Goal: Task Accomplishment & Management: Complete application form

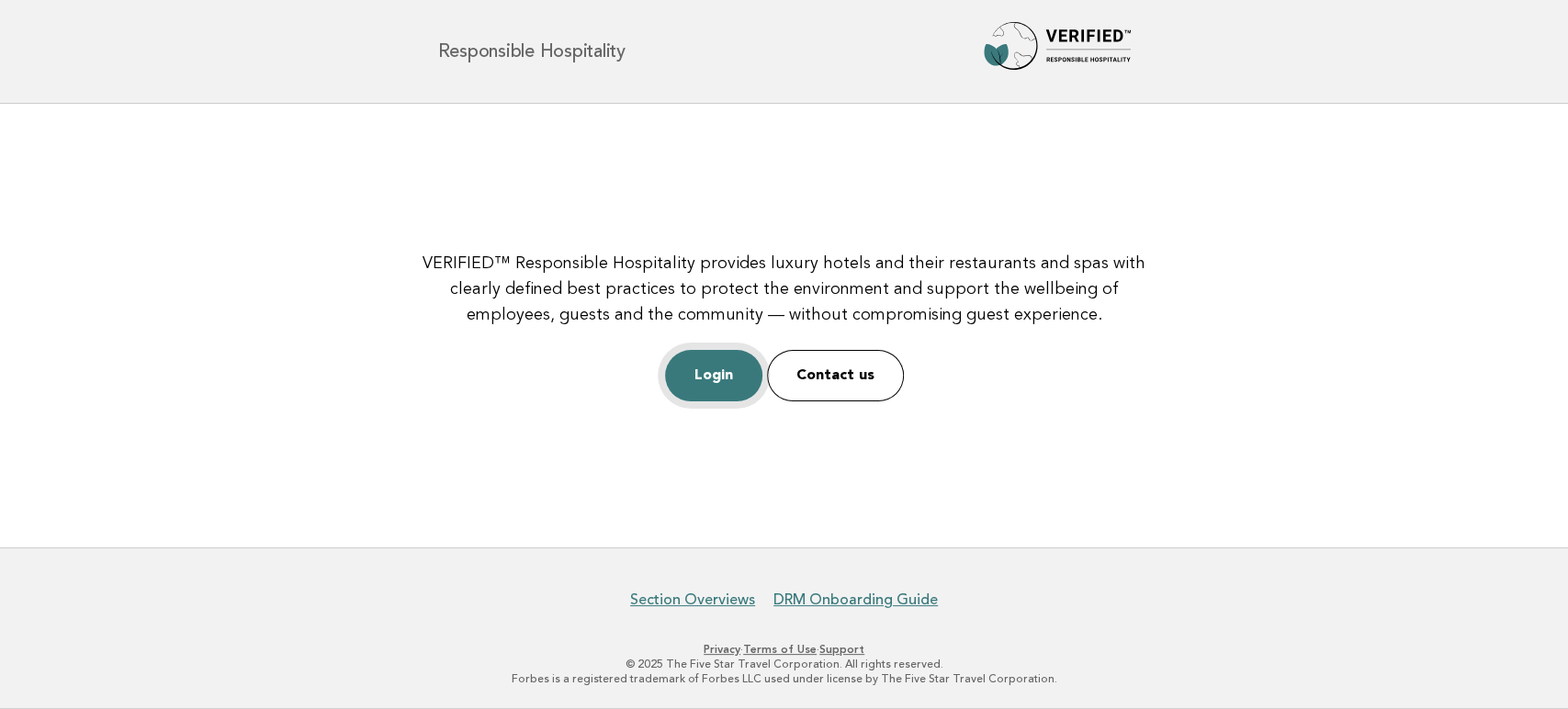
click at [727, 379] on link "Login" at bounding box center [714, 375] width 98 height 51
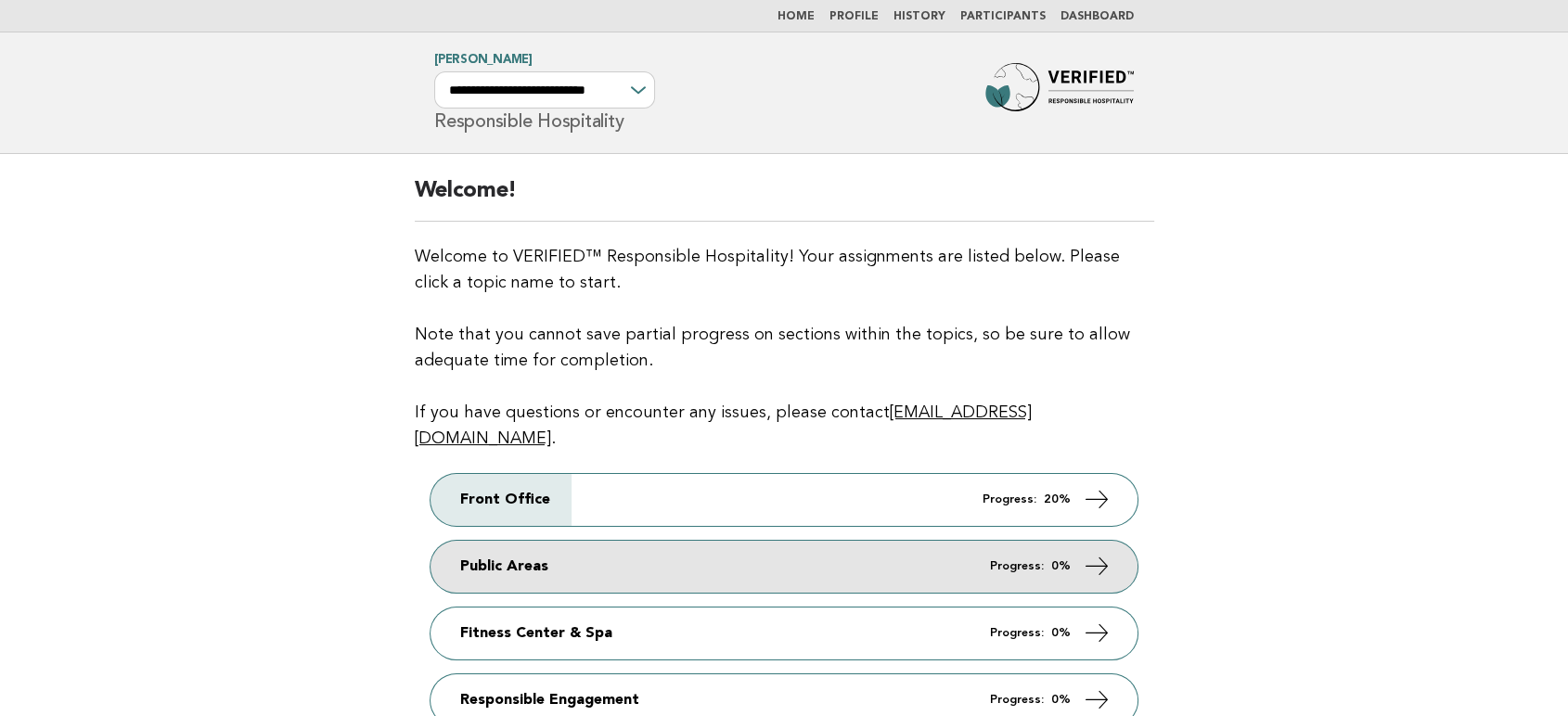
scroll to position [206, 0]
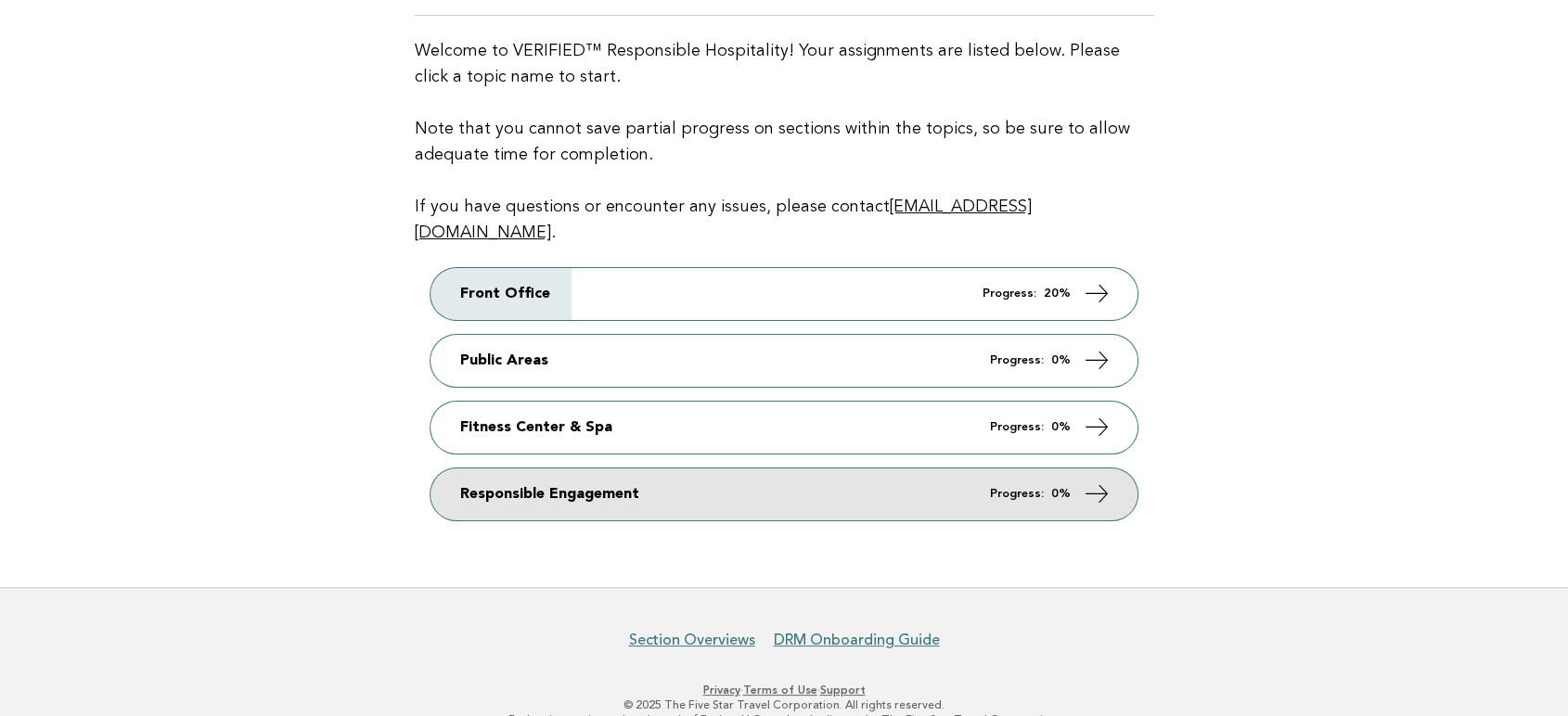
click at [902, 469] on link "Responsible Engagement Progress: 0%" at bounding box center [784, 494] width 707 height 52
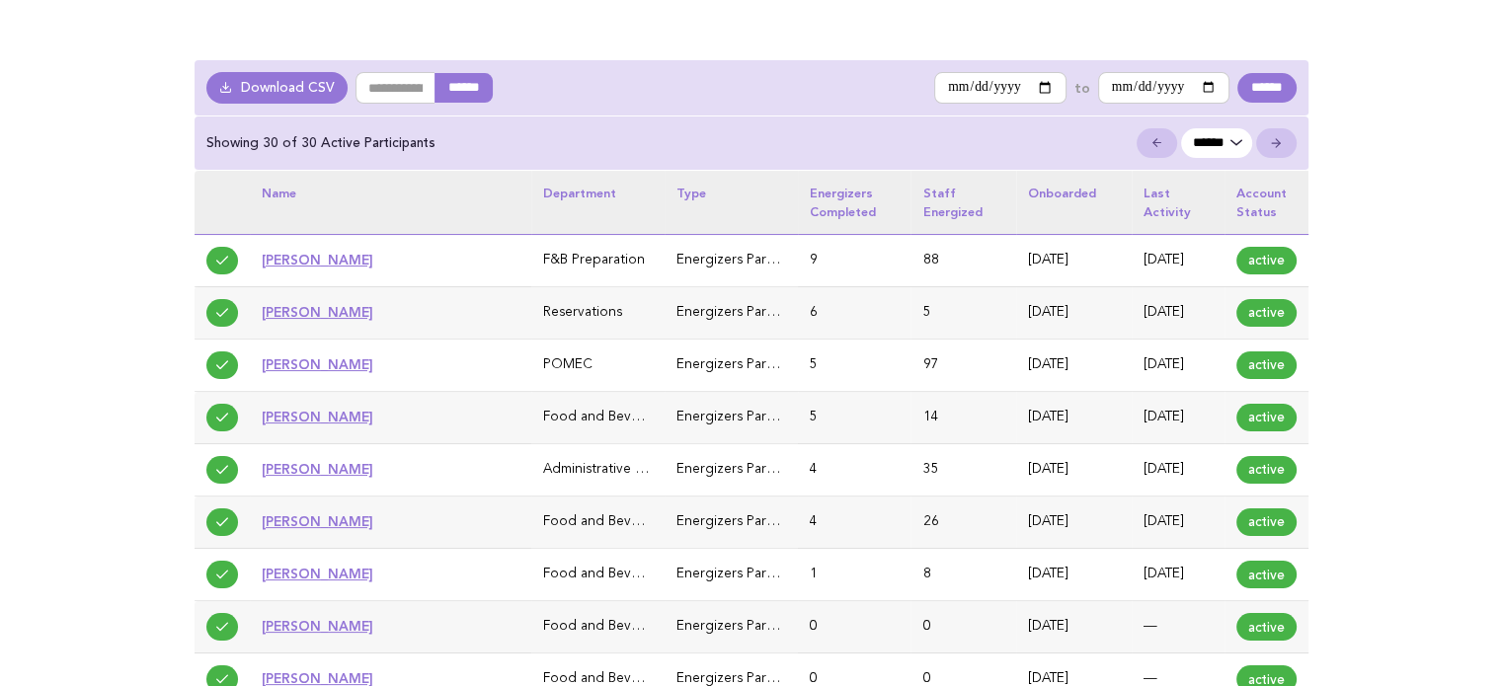
scroll to position [99, 0]
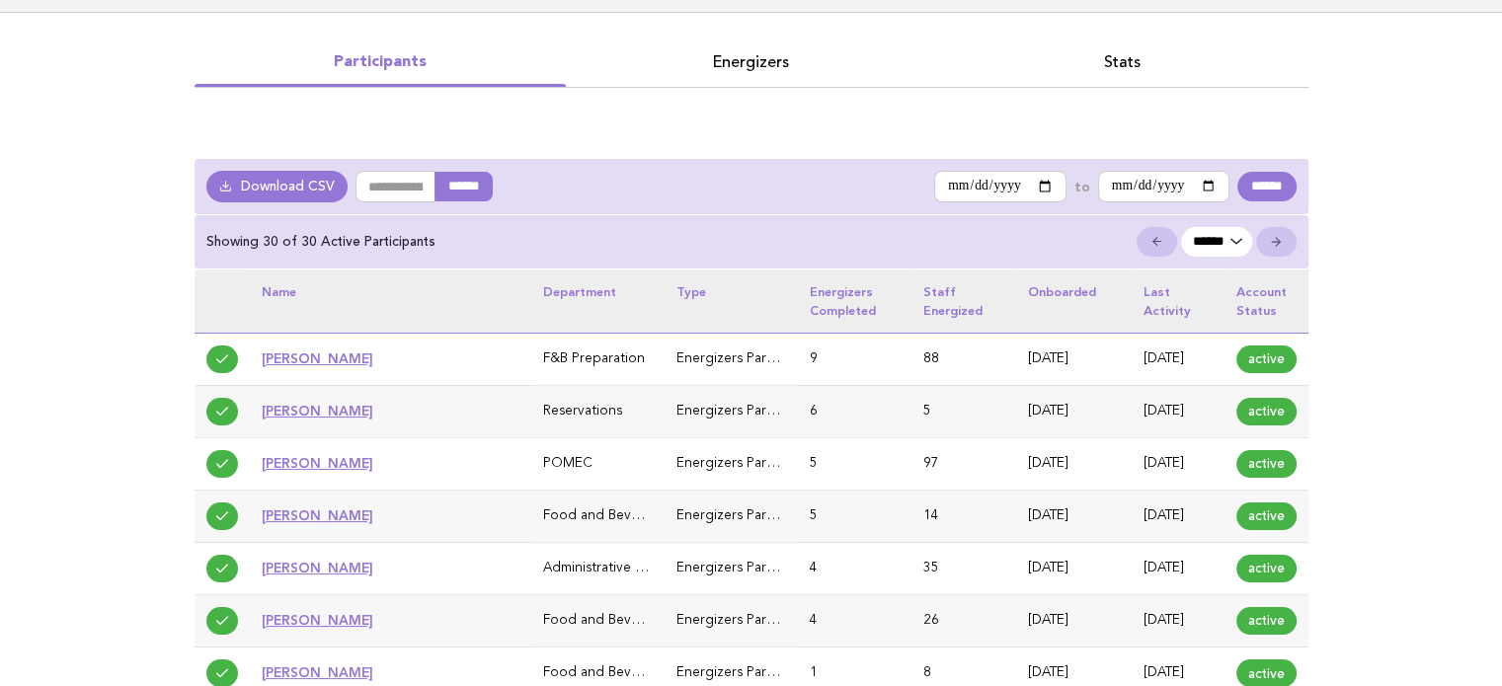
click at [757, 59] on link "Energizers" at bounding box center [751, 62] width 371 height 28
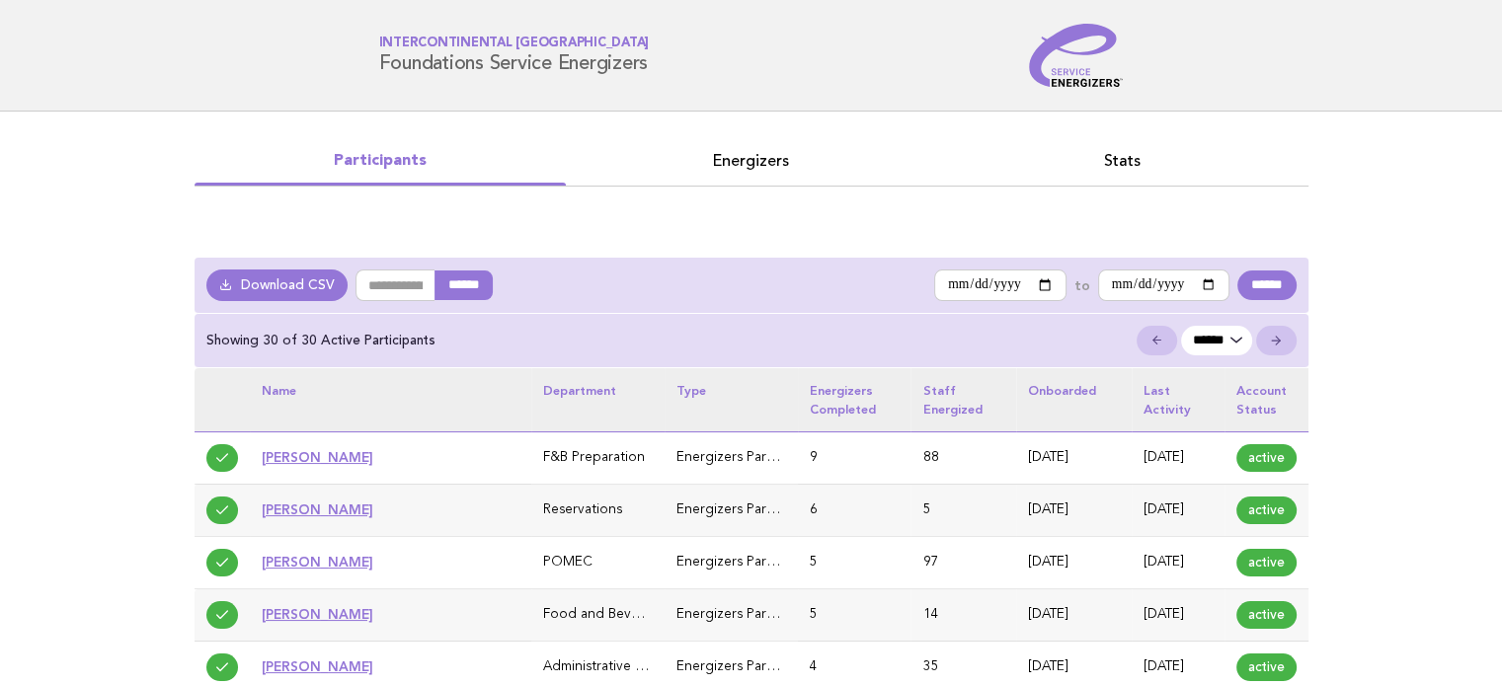
click at [756, 167] on link "Energizers" at bounding box center [751, 161] width 371 height 28
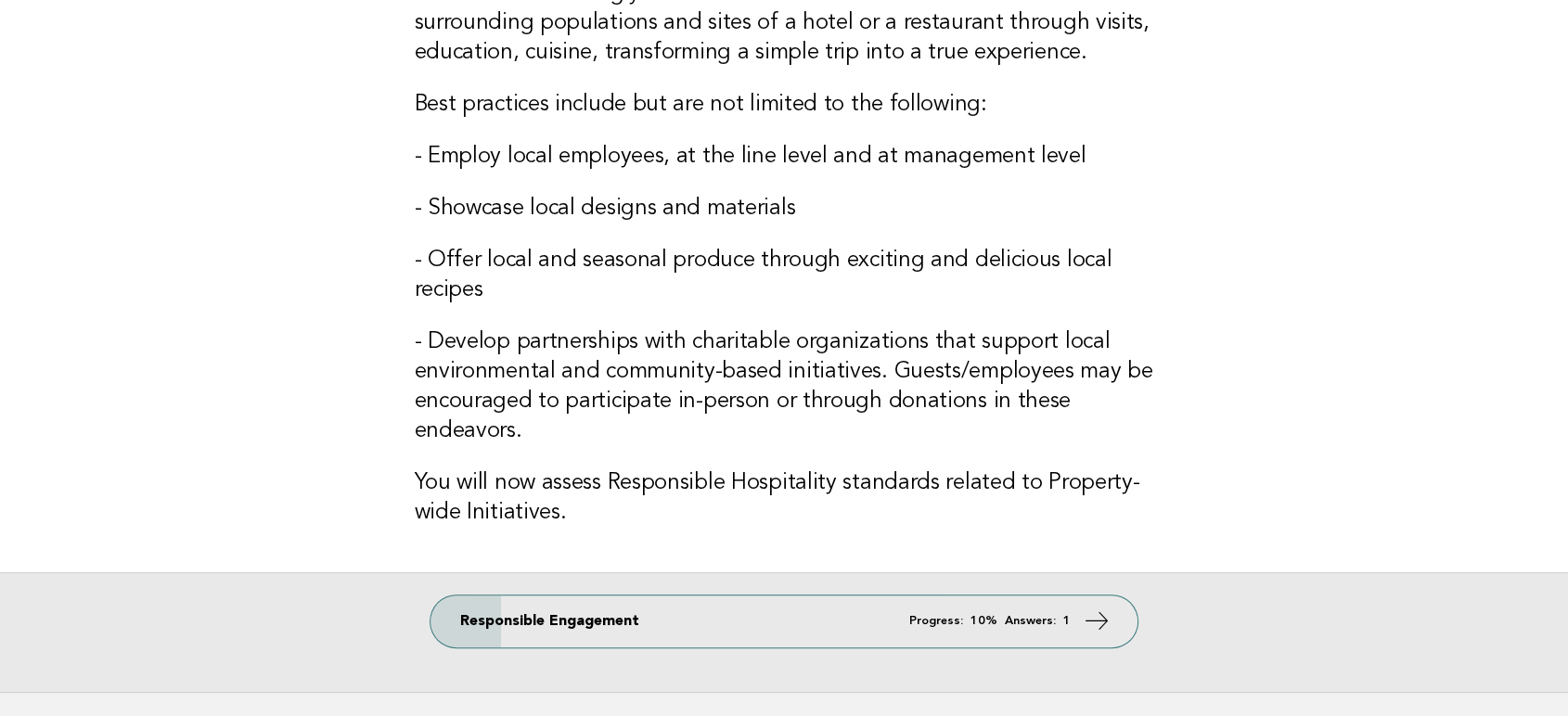
scroll to position [446, 0]
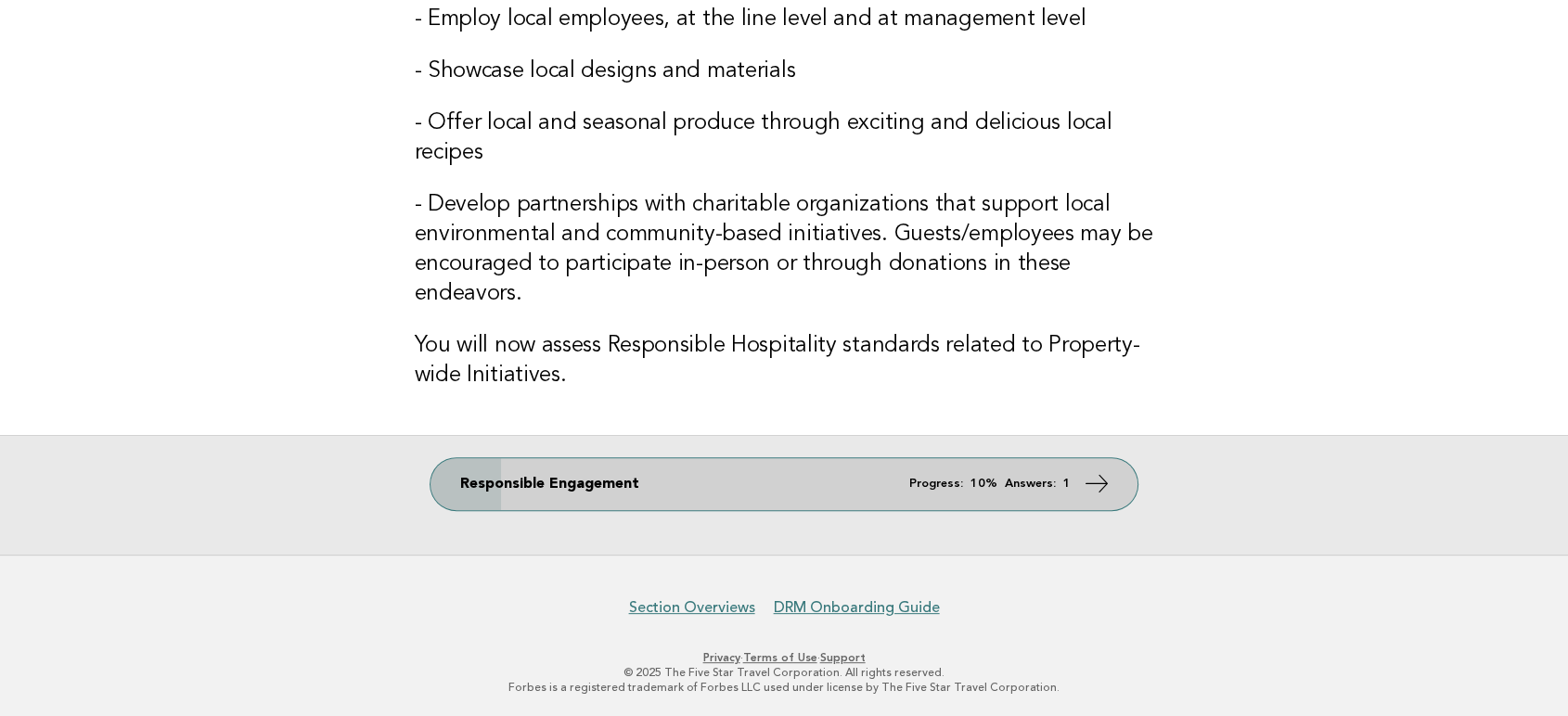
click at [748, 501] on link "Responsible Engagement Progress: 10% Answers: 1" at bounding box center [784, 484] width 707 height 52
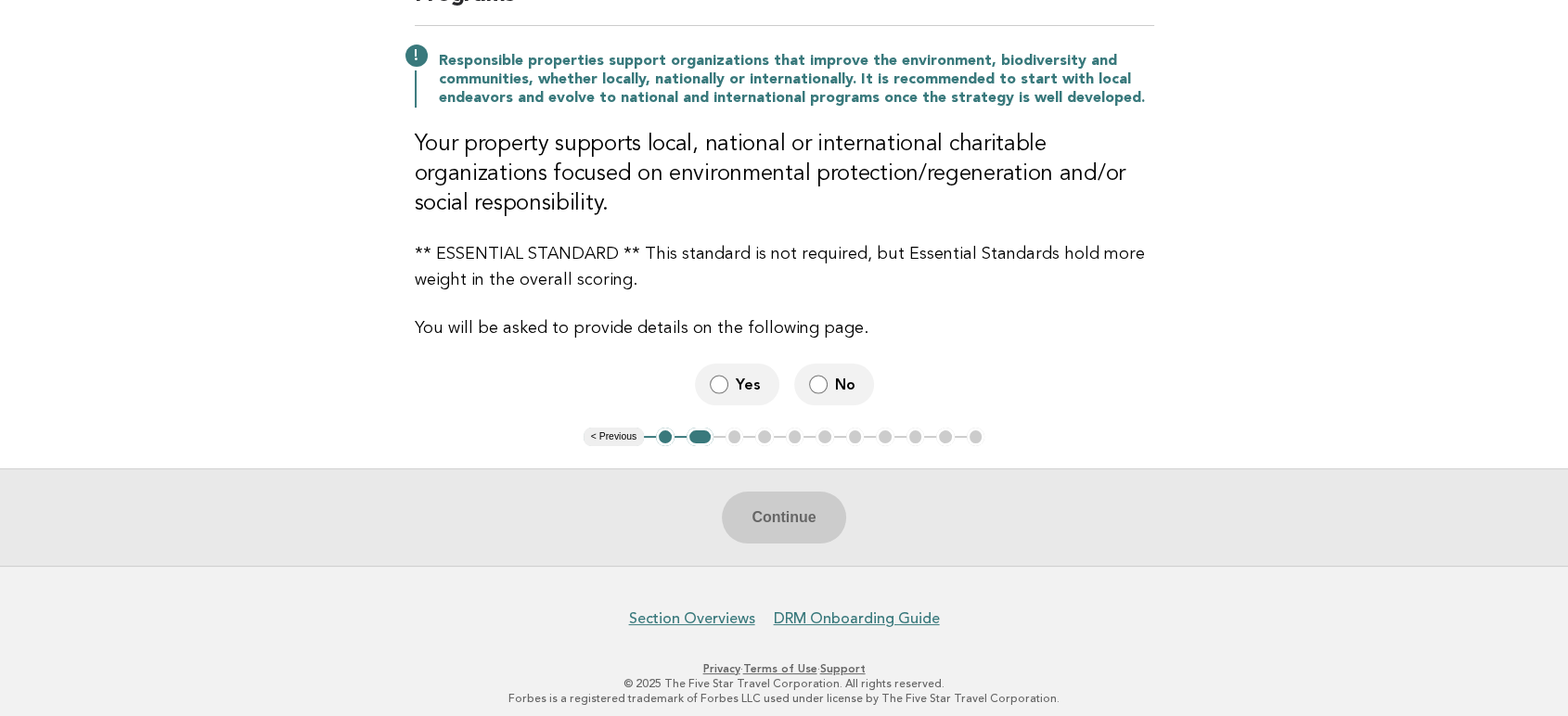
scroll to position [262, 0]
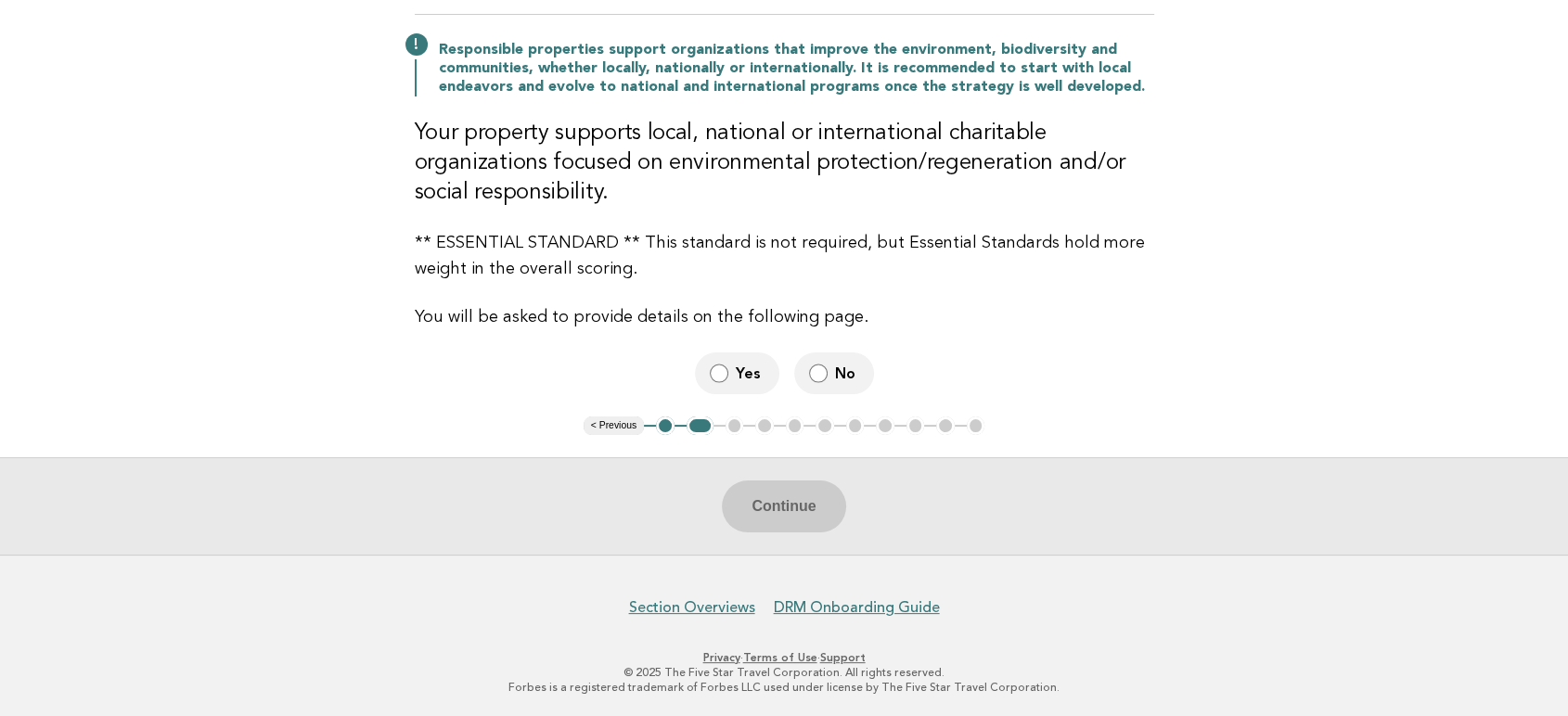
click at [738, 364] on span "Yes" at bounding box center [750, 373] width 29 height 20
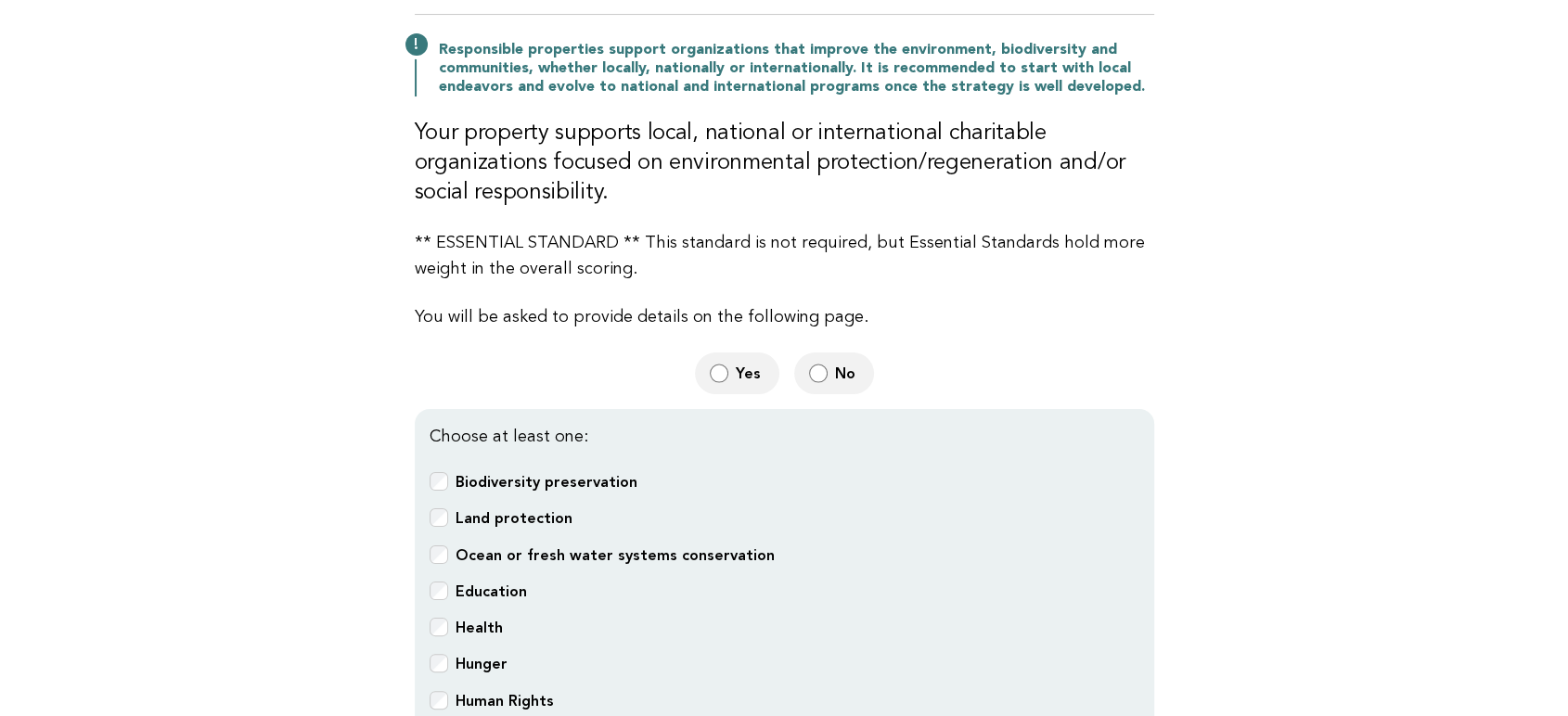
scroll to position [571, 0]
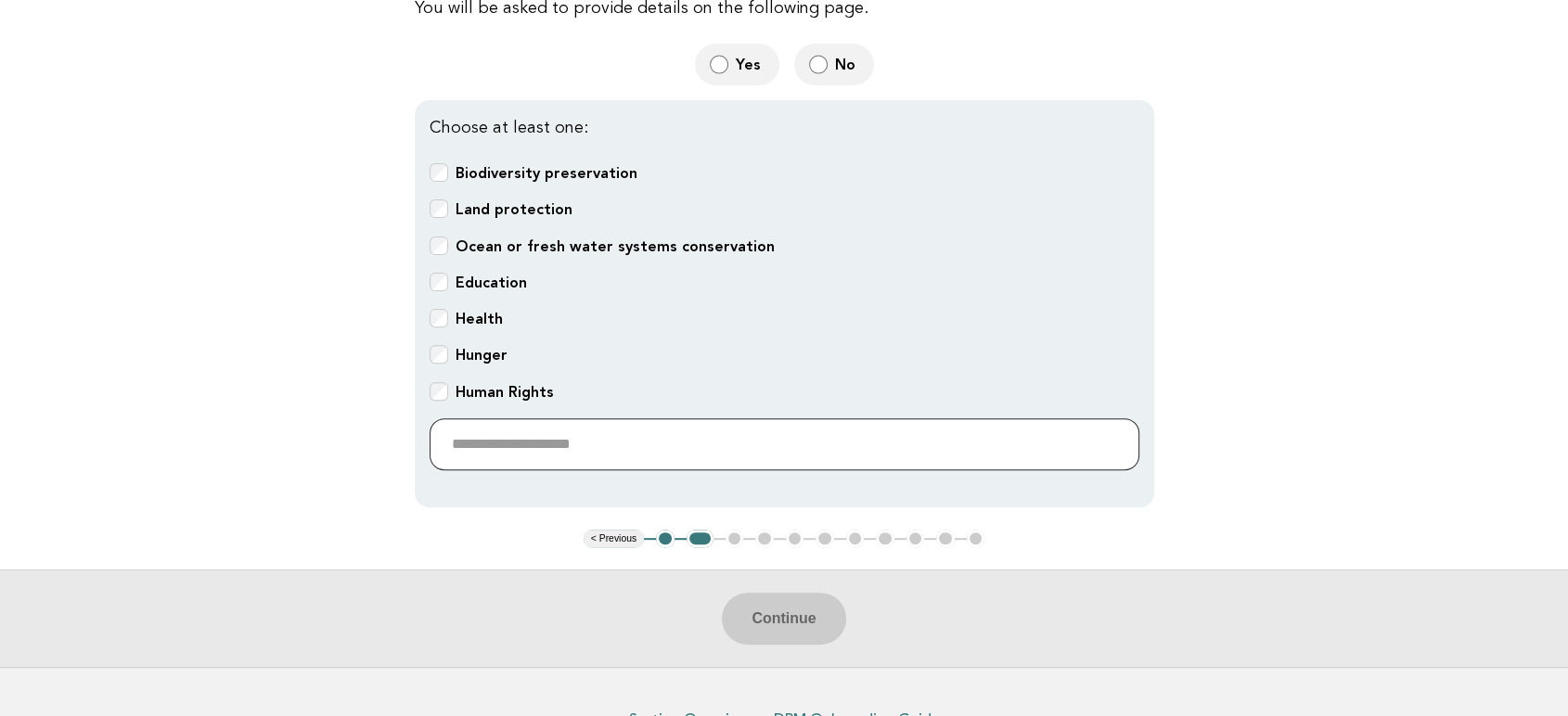
click at [531, 423] on input "text" at bounding box center [784, 444] width 710 height 52
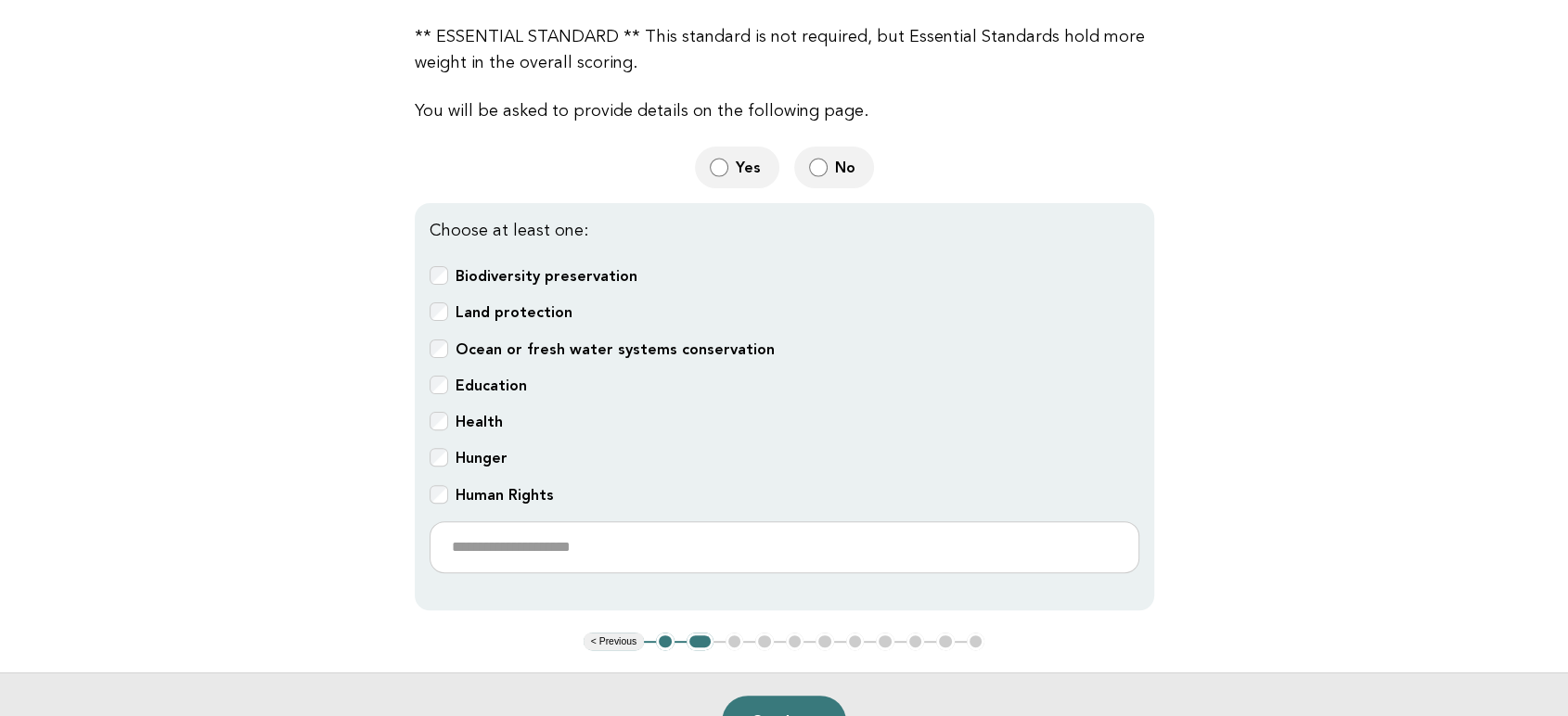
click at [423, 447] on div "Choose at least one: Biodiversity preservation Land protection Ocean or fresh w…" at bounding box center [784, 406] width 740 height 407
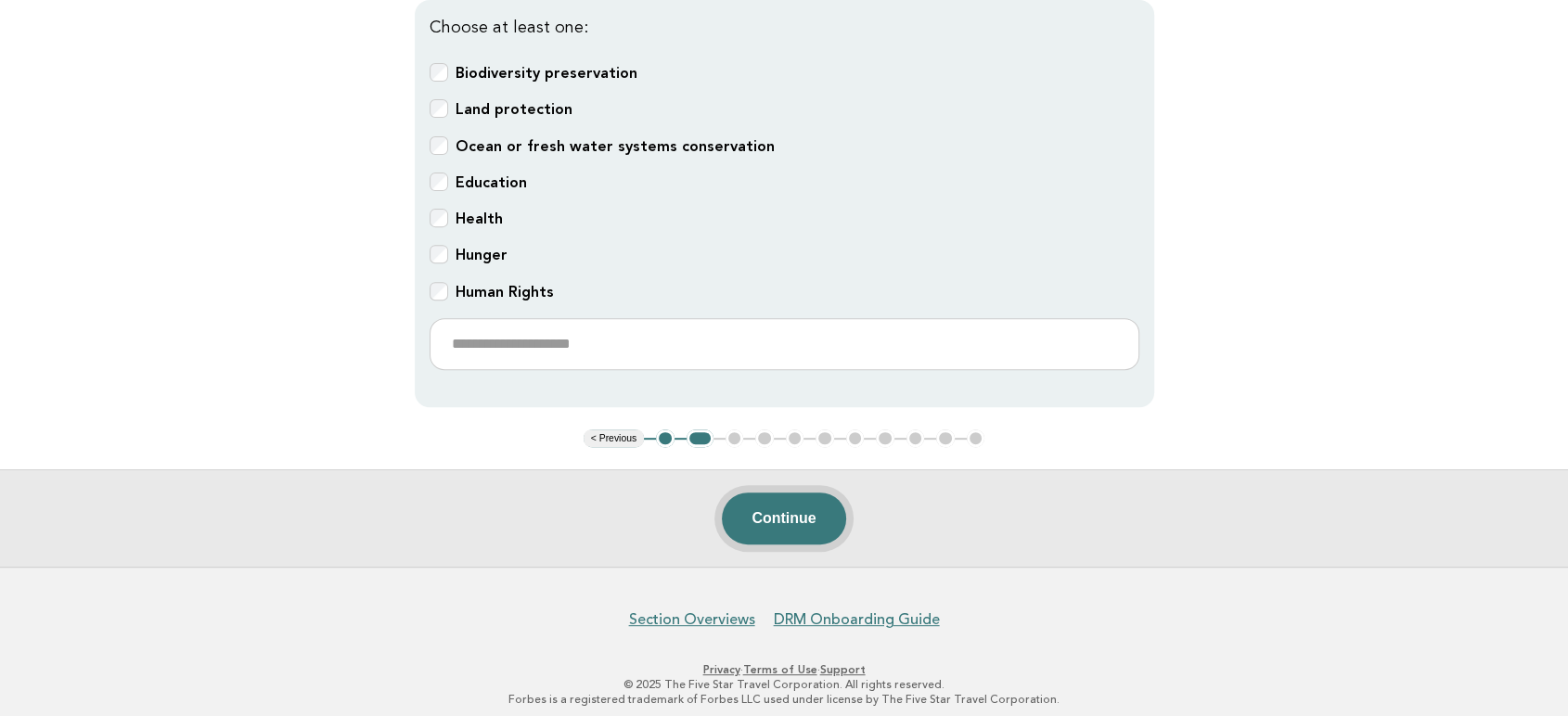
click at [817, 506] on button "Continue" at bounding box center [783, 518] width 123 height 52
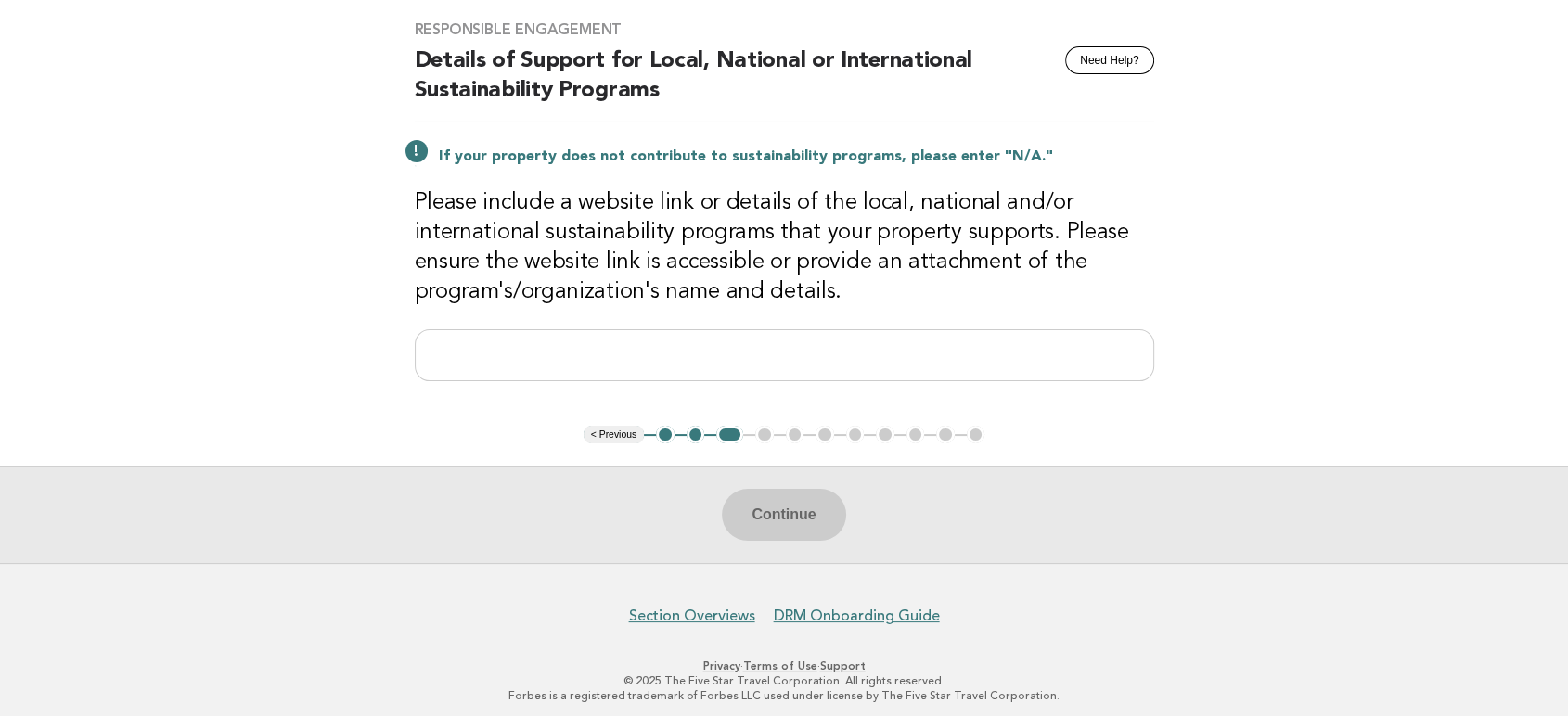
scroll to position [164, 0]
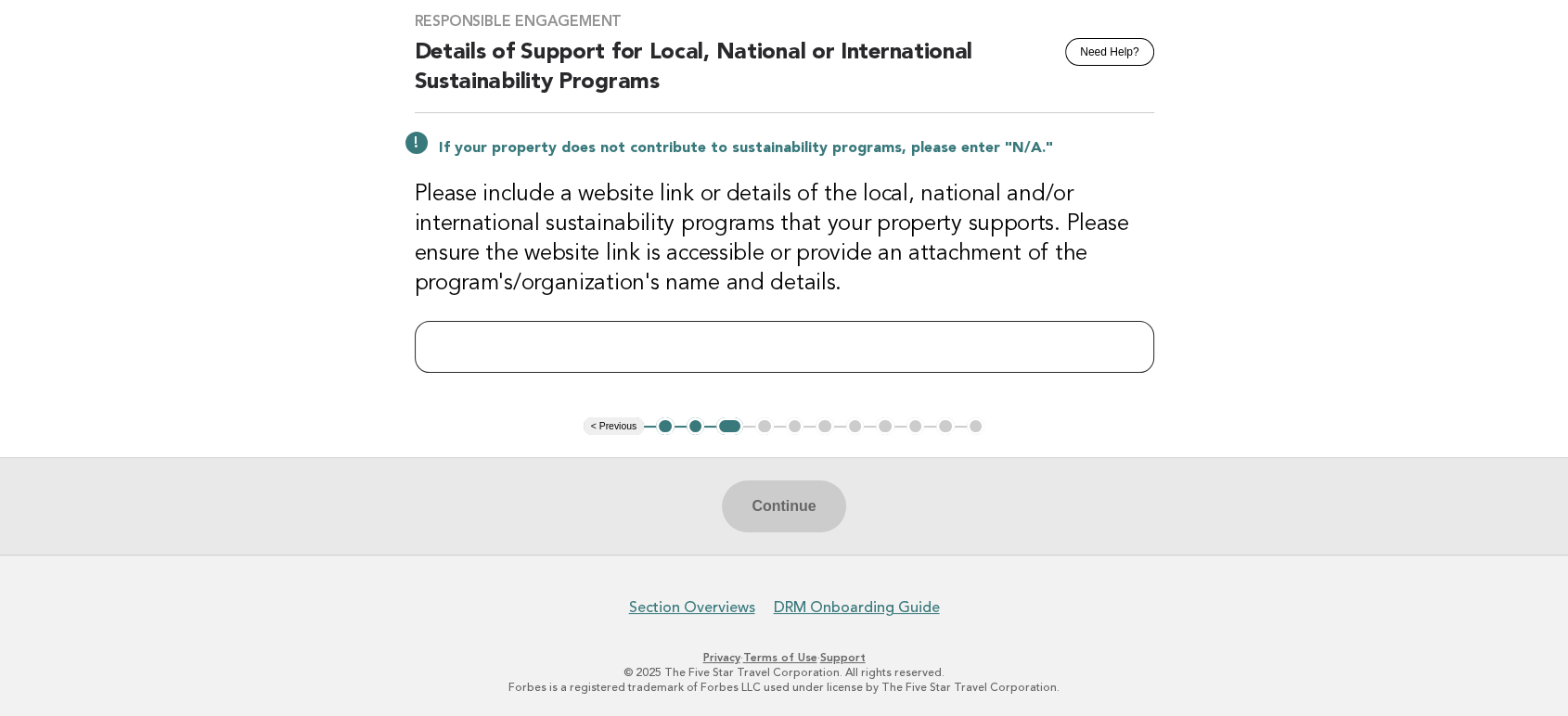
click at [578, 354] on input "text" at bounding box center [784, 347] width 740 height 52
click at [587, 361] on input "text" at bounding box center [784, 347] width 740 height 52
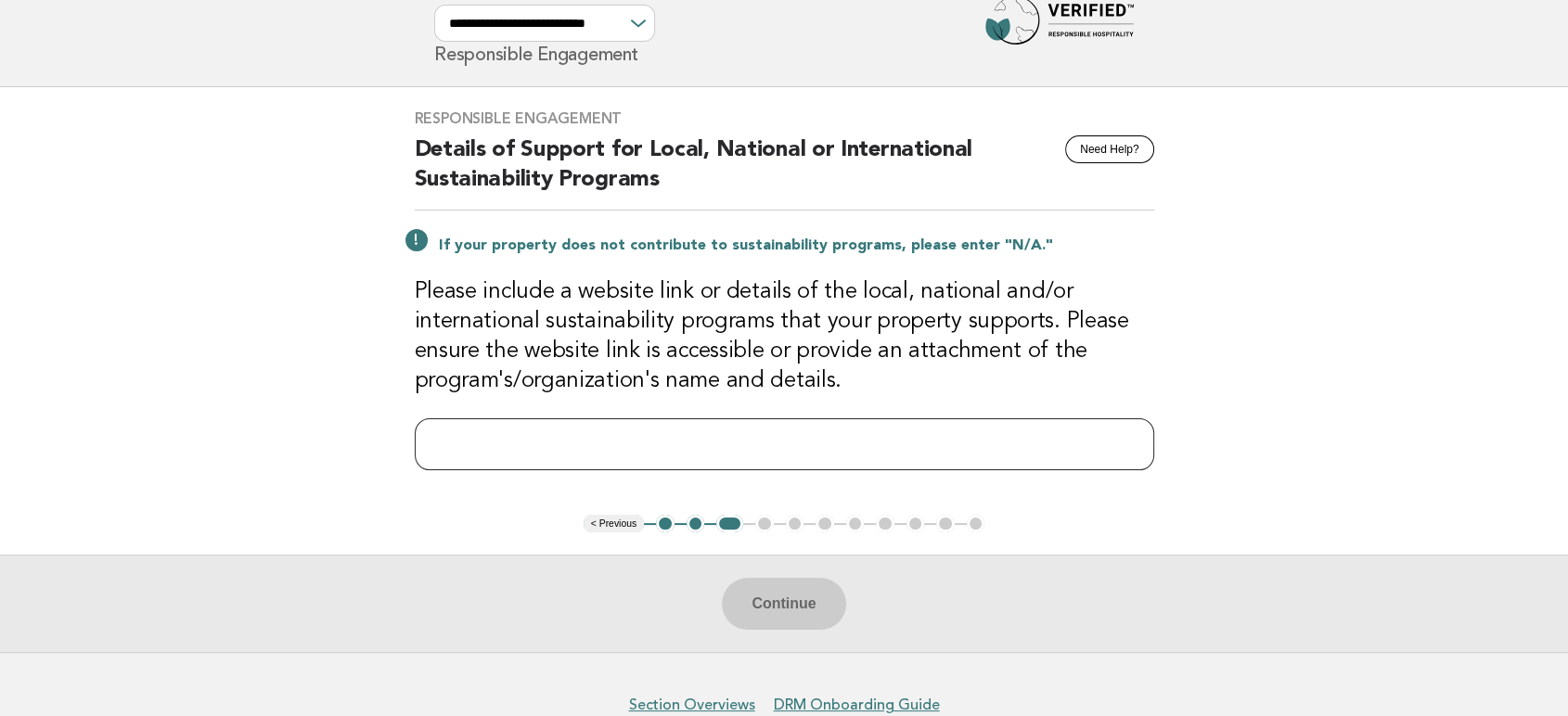
scroll to position [103, 0]
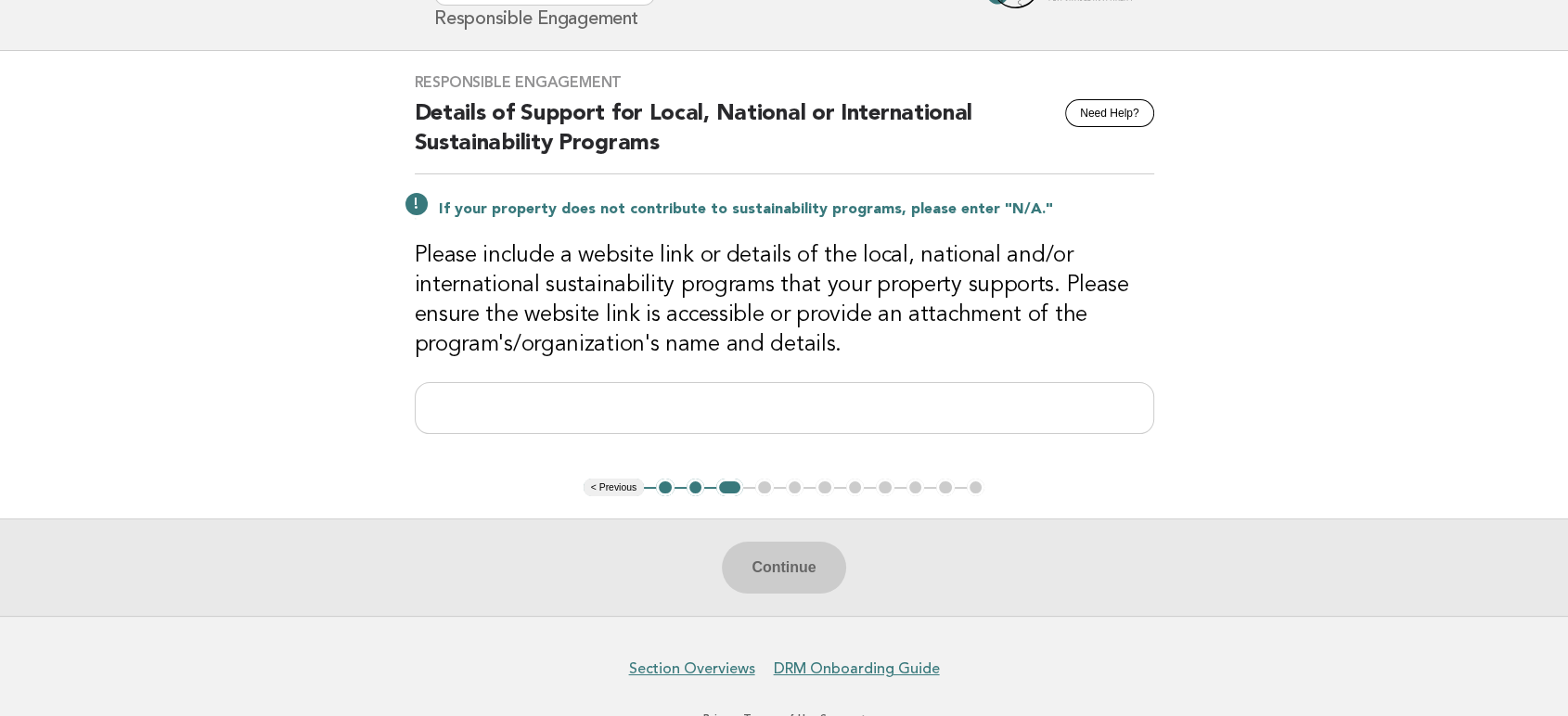
drag, startPoint x: 551, startPoint y: 420, endPoint x: 501, endPoint y: 436, distance: 52.5
click at [501, 436] on div "Responsible Engagement Need Help? Details of Support for Local, National or Int…" at bounding box center [785, 264] width 784 height 428
click at [507, 414] on input "text" at bounding box center [784, 408] width 740 height 52
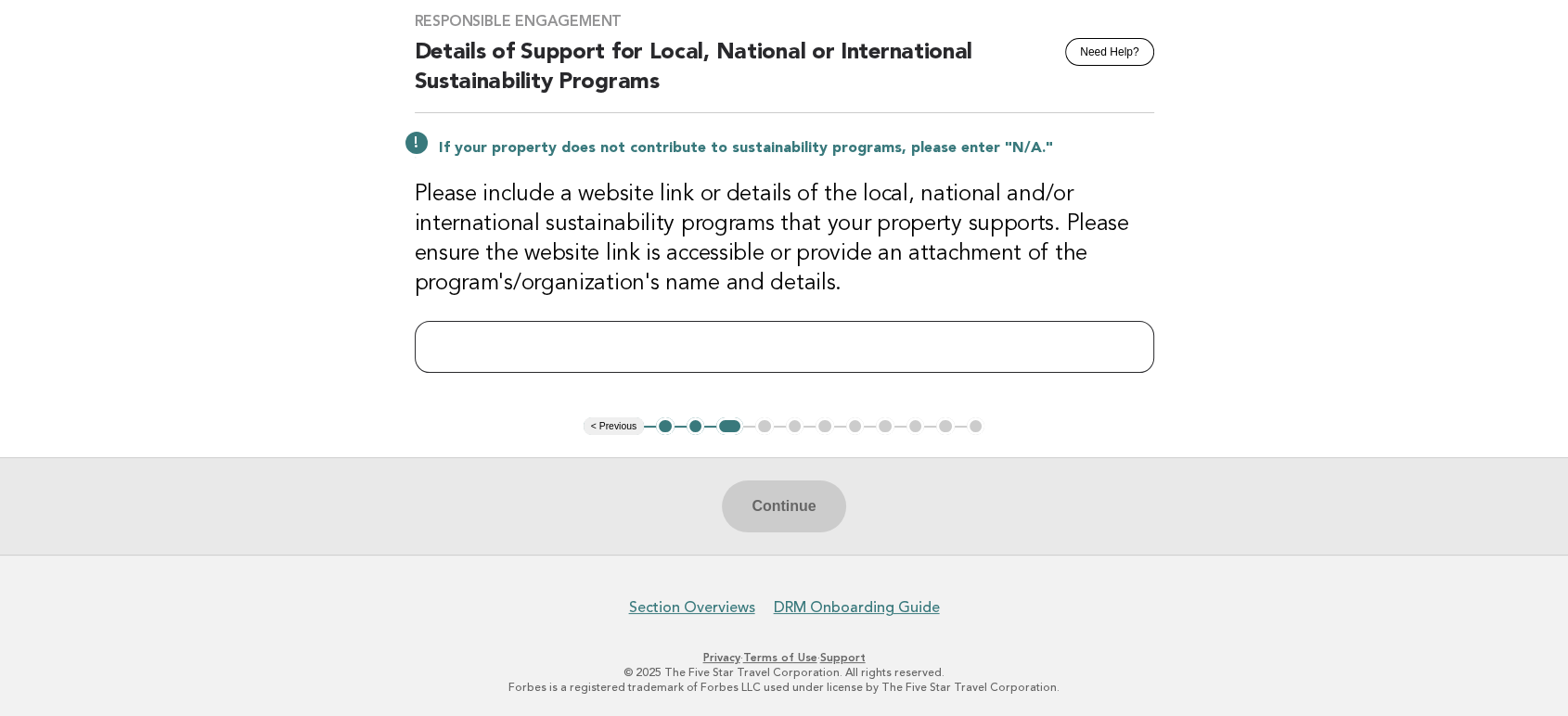
click at [681, 335] on input "text" at bounding box center [784, 347] width 740 height 52
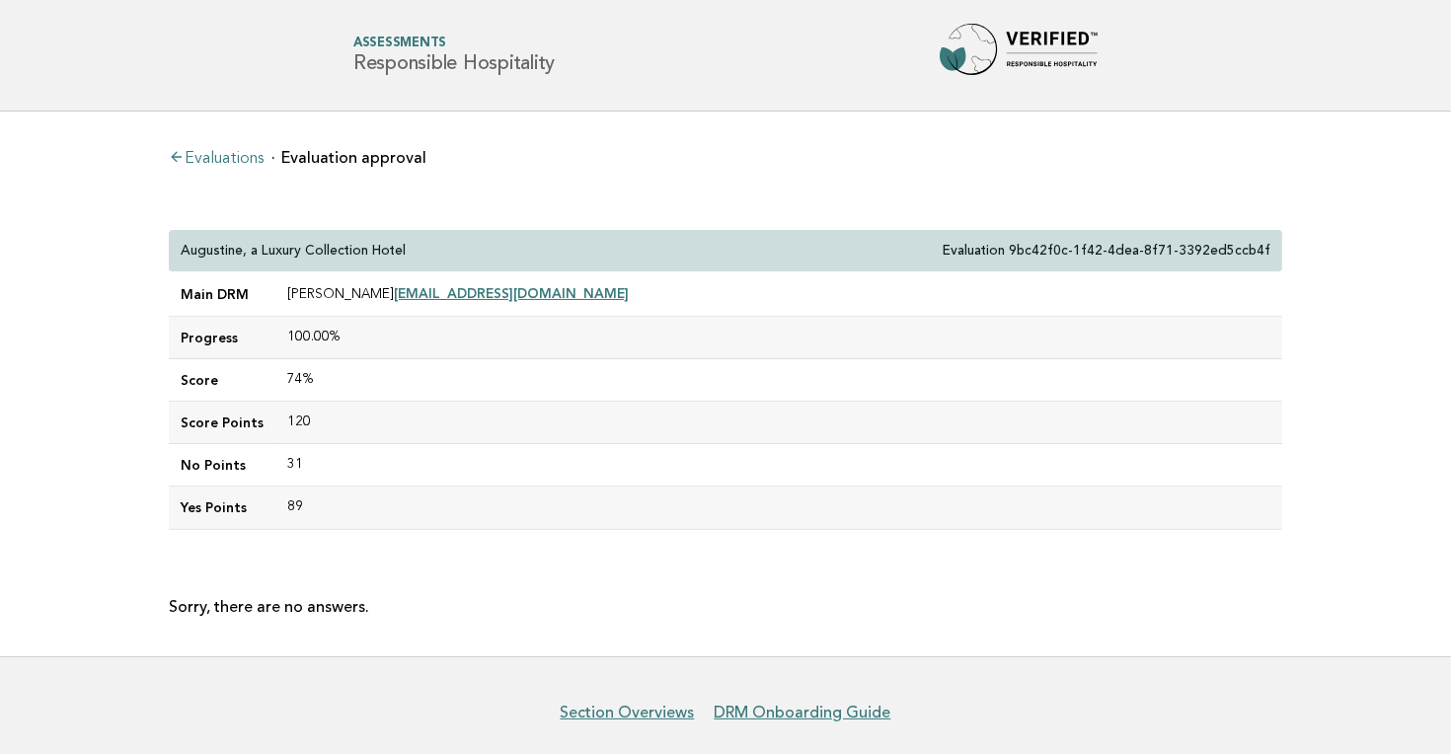
drag, startPoint x: 703, startPoint y: 297, endPoint x: 409, endPoint y: 282, distance: 294.6
click at [409, 282] on td "Karolina Sokołowska karolina.sokolowska@luxurycollection.com" at bounding box center [778, 294] width 1007 height 44
copy link "karolina.sokolowska@luxurycollection.com"
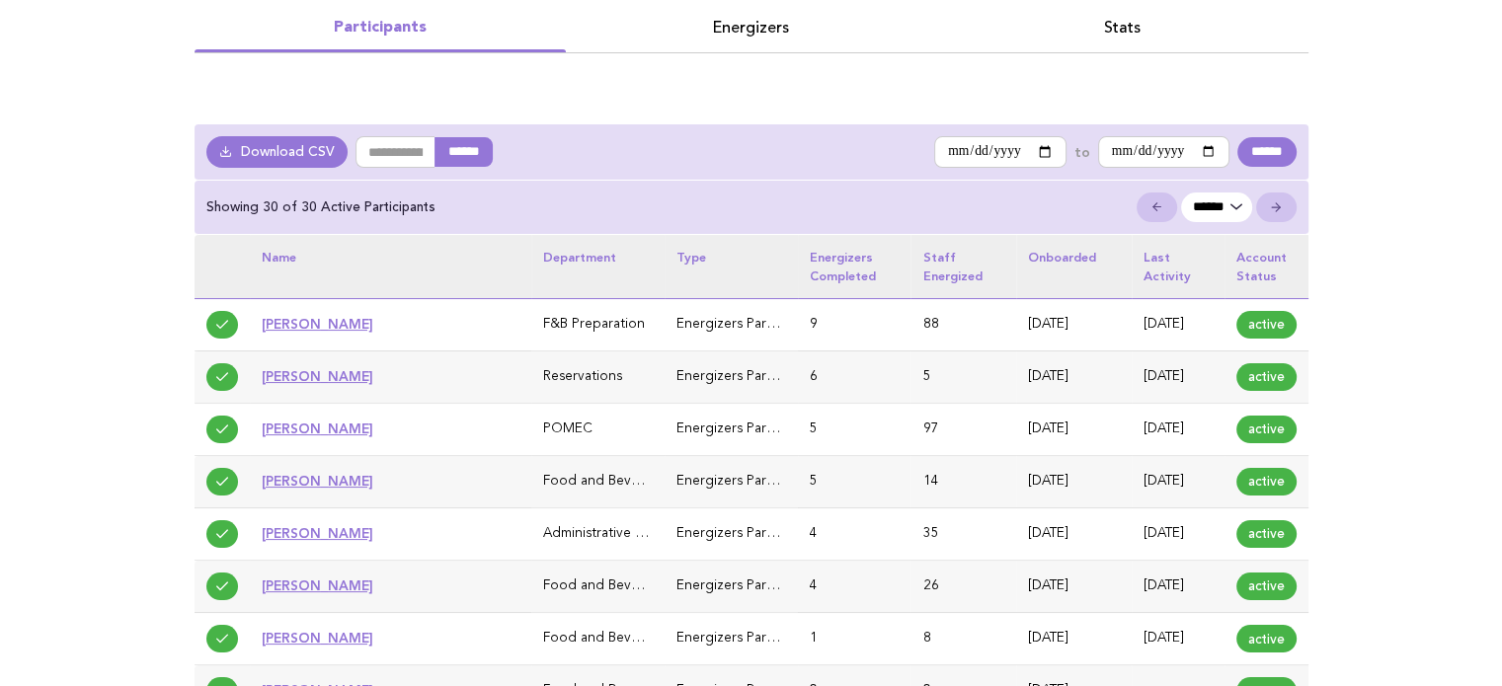
scroll to position [99, 0]
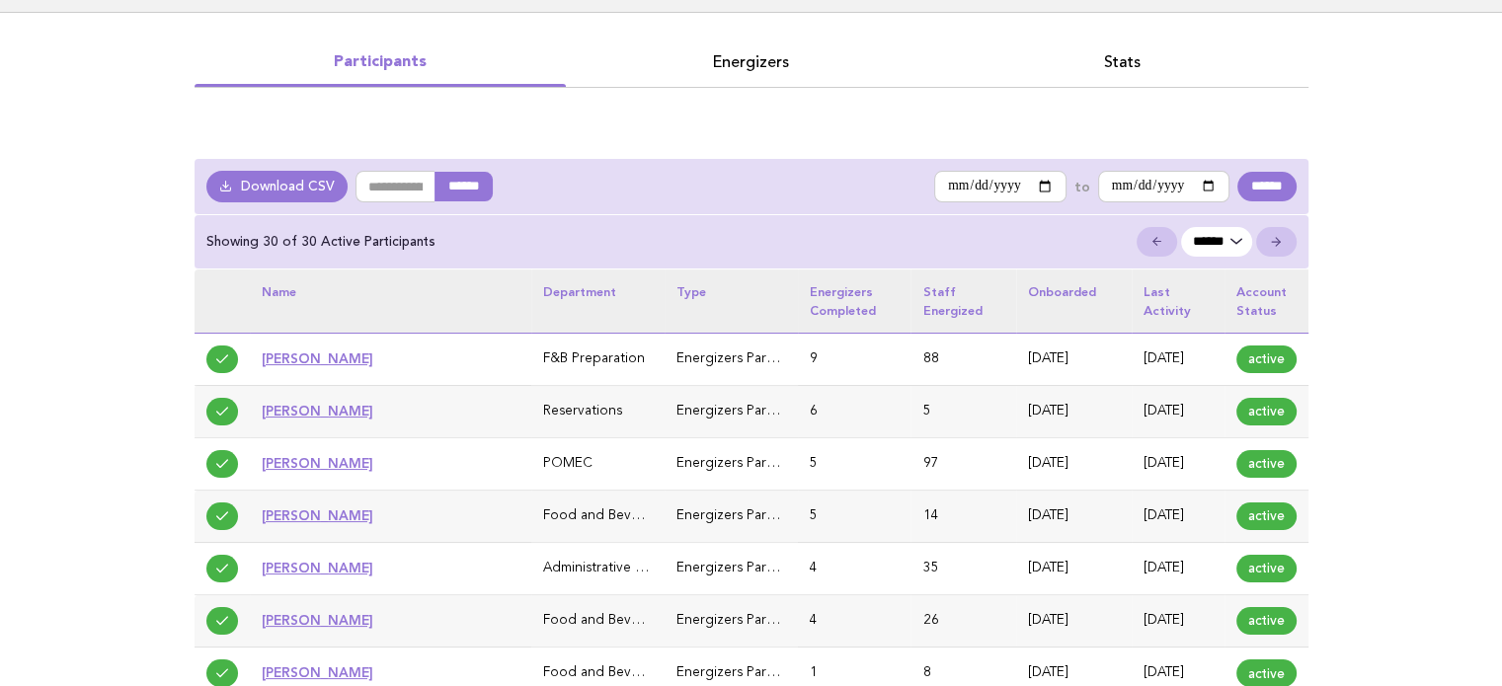
click at [718, 64] on link "Energizers" at bounding box center [751, 62] width 371 height 28
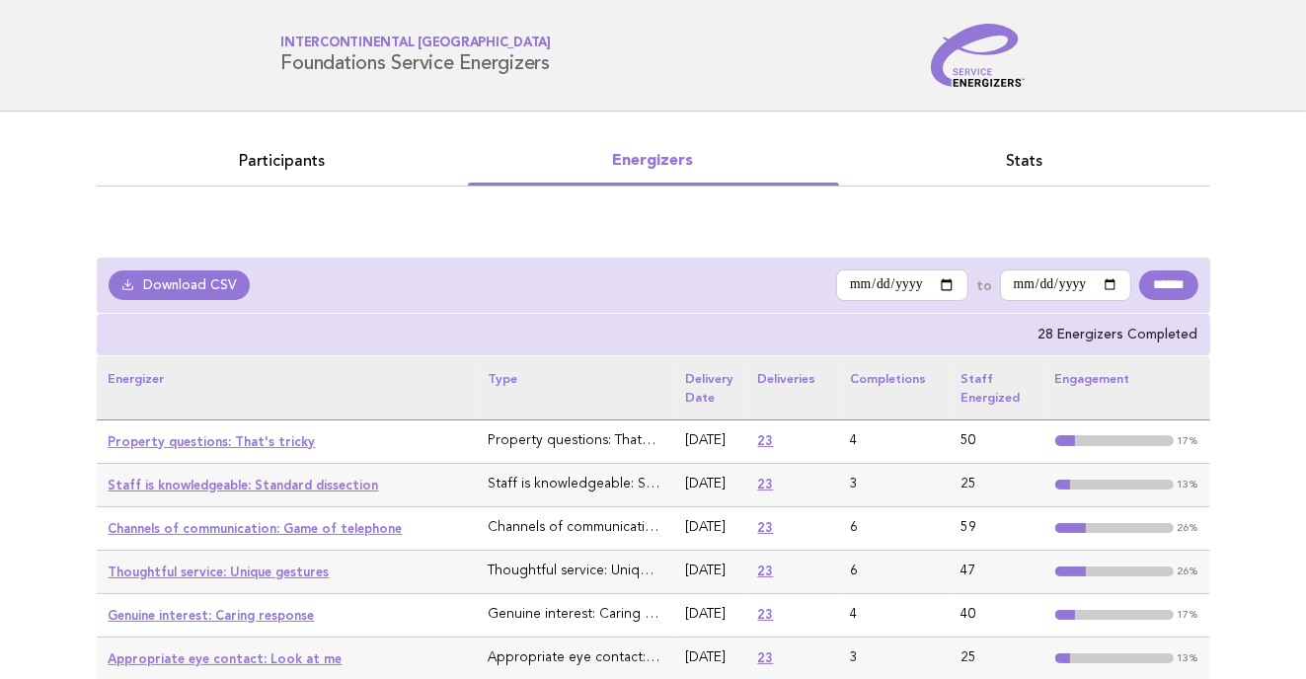
click at [360, 181] on li "Participants" at bounding box center [282, 166] width 371 height 39
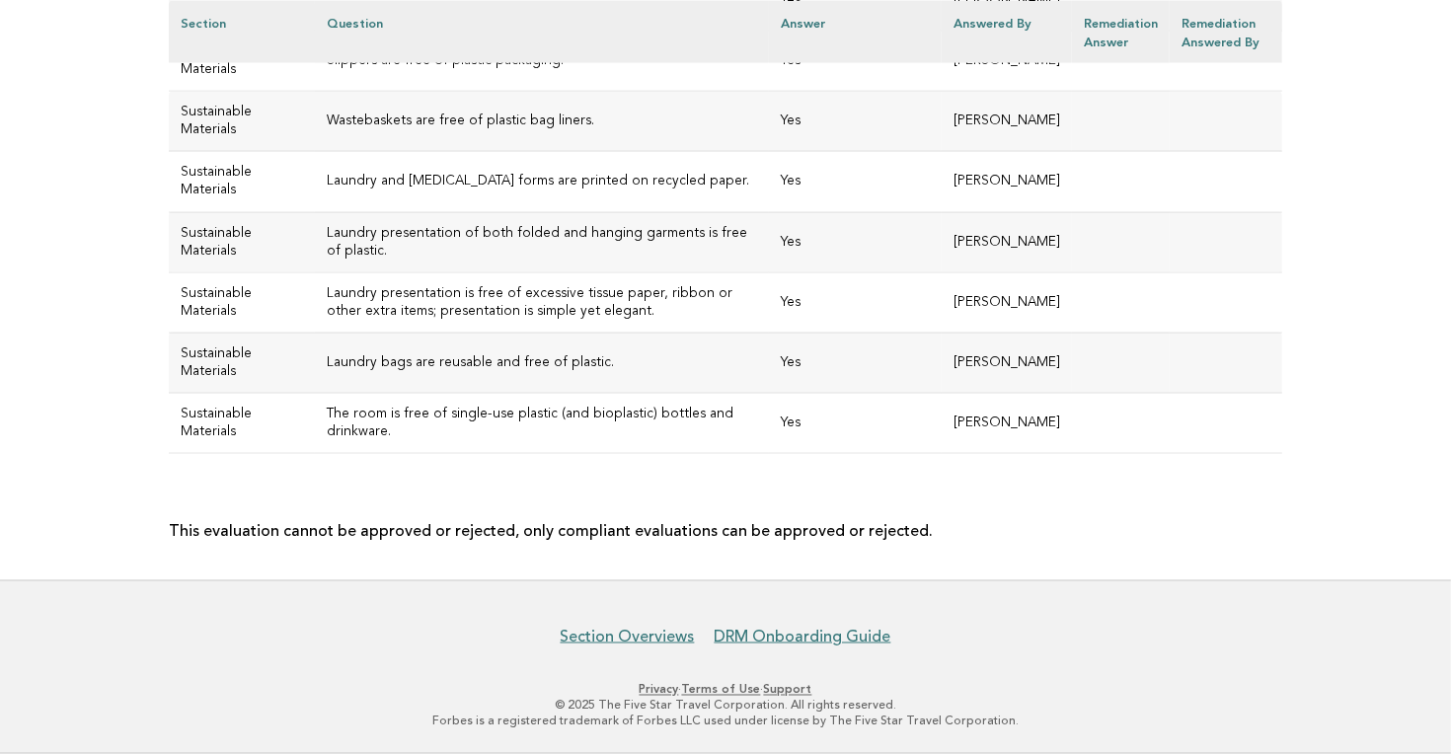
scroll to position [9119, 0]
